Goal: Use online tool/utility: Utilize a website feature to perform a specific function

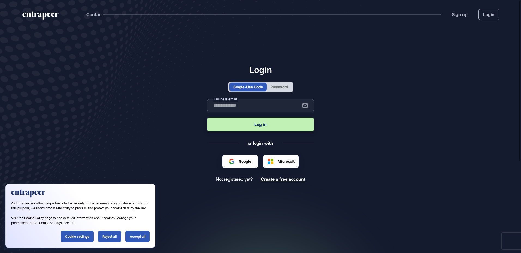
click at [242, 105] on input "text" at bounding box center [260, 105] width 107 height 13
type input "**********"
click at [175, 125] on main "**********" at bounding box center [260, 147] width 521 height 237
click at [239, 125] on button "Log in" at bounding box center [260, 125] width 107 height 14
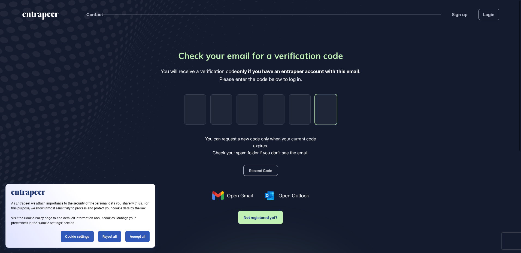
paste input "*"
type input "*"
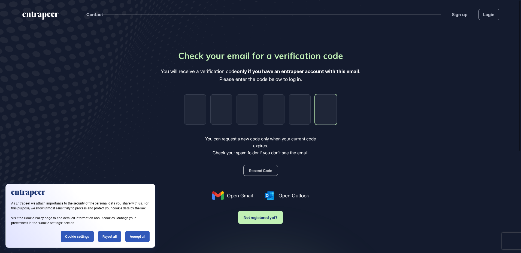
type input "*"
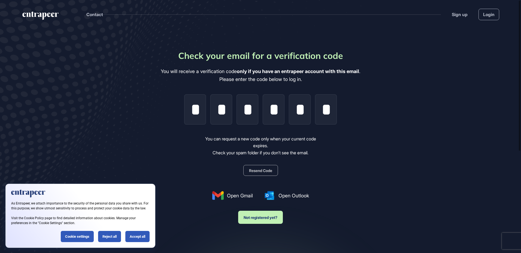
click at [366, 176] on main "Check your email for a verification code You will receive a verification code o…" at bounding box center [260, 160] width 521 height 263
click at [357, 167] on div "Check your email for a verification code You will receive a verification code o…" at bounding box center [261, 136] width 200 height 175
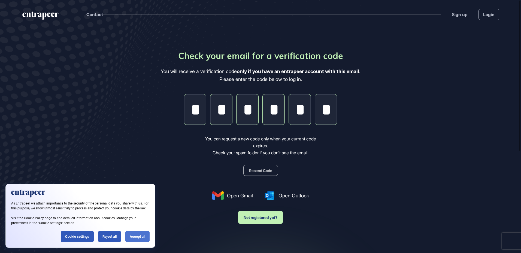
click at [137, 238] on div "Accept all" at bounding box center [137, 236] width 24 height 11
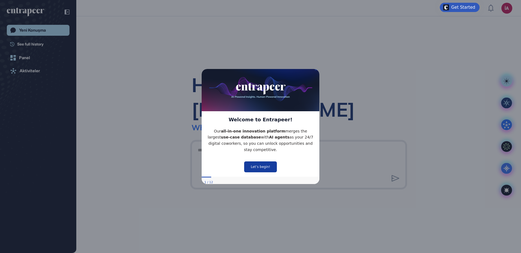
click at [268, 164] on button "Let’s begin!" at bounding box center [260, 166] width 33 height 11
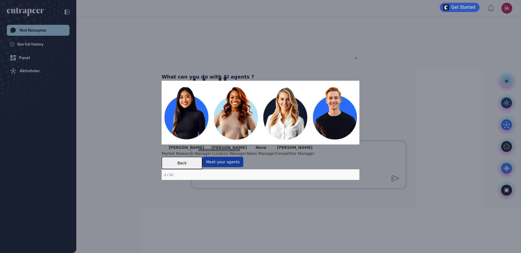
click at [243, 167] on button "Meet your agents" at bounding box center [223, 162] width 41 height 10
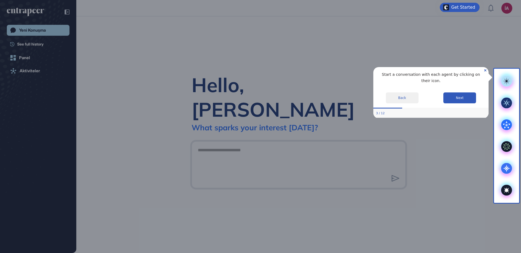
click at [417, 153] on div at bounding box center [247, 126] width 494 height 253
click at [455, 92] on button "Next" at bounding box center [460, 97] width 33 height 11
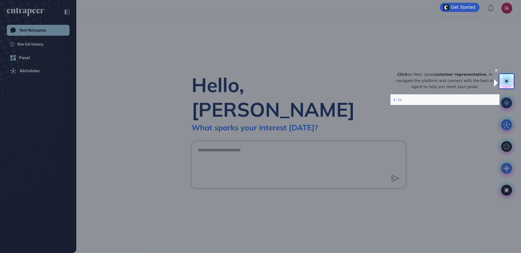
click at [365, 95] on div at bounding box center [250, 126] width 500 height 253
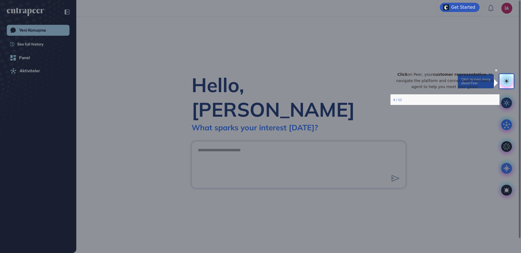
click at [506, 81] on icon at bounding box center [507, 81] width 8 height 8
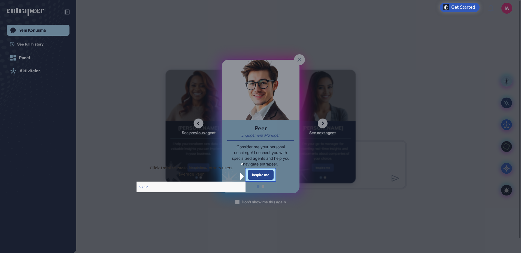
click at [269, 175] on div "Inspire me" at bounding box center [261, 175] width 26 height 10
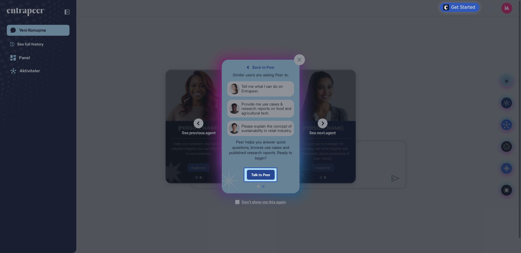
click at [260, 173] on div "Talk to Peer" at bounding box center [261, 175] width 28 height 10
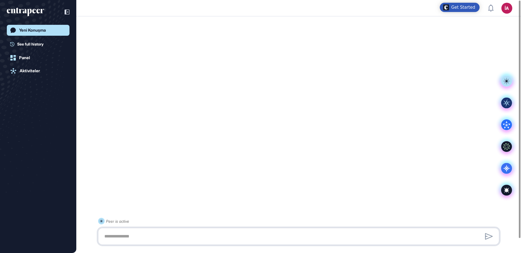
click at [152, 241] on textarea at bounding box center [298, 236] width 395 height 11
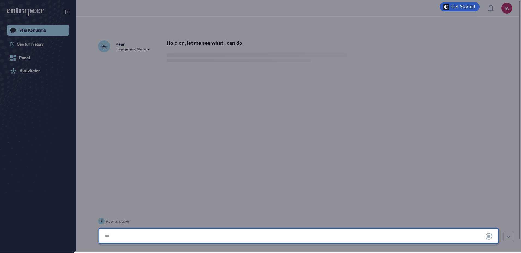
scroll to position [15, 0]
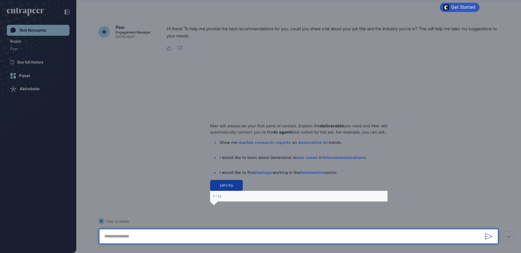
click at [243, 191] on button "Let's try" at bounding box center [226, 185] width 33 height 11
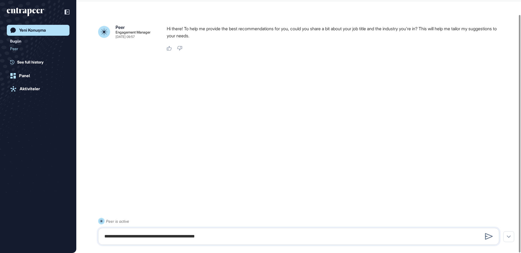
type textarea "**********"
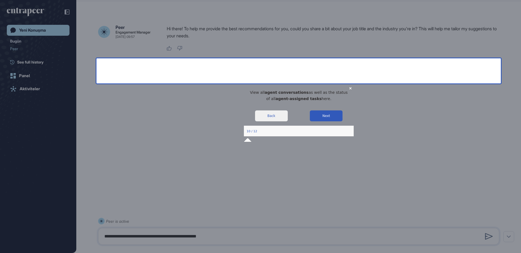
click at [446, 169] on div at bounding box center [299, 168] width 405 height 170
click at [321, 121] on button "Next" at bounding box center [326, 115] width 33 height 11
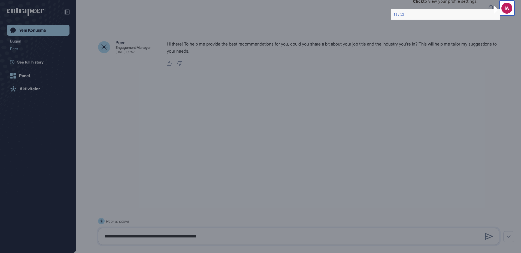
click at [438, 87] on div at bounding box center [250, 126] width 500 height 253
click at [491, 4] on div "Click to view your profile settings." at bounding box center [445, 1] width 109 height 15
click at [506, 16] on div "[PERSON_NAME] Is Bankası Dashboard Profile My Content Request More Data Create …" at bounding box center [481, 58] width 63 height 84
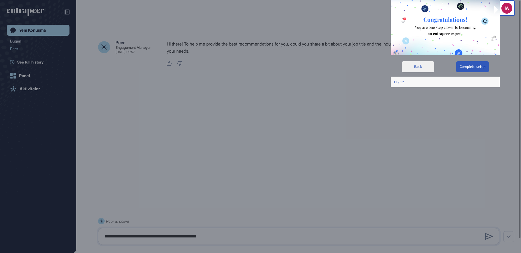
click at [191, 49] on div at bounding box center [250, 126] width 500 height 253
click at [409, 140] on div at bounding box center [250, 126] width 500 height 253
